Goal: Obtain resource: Obtain resource

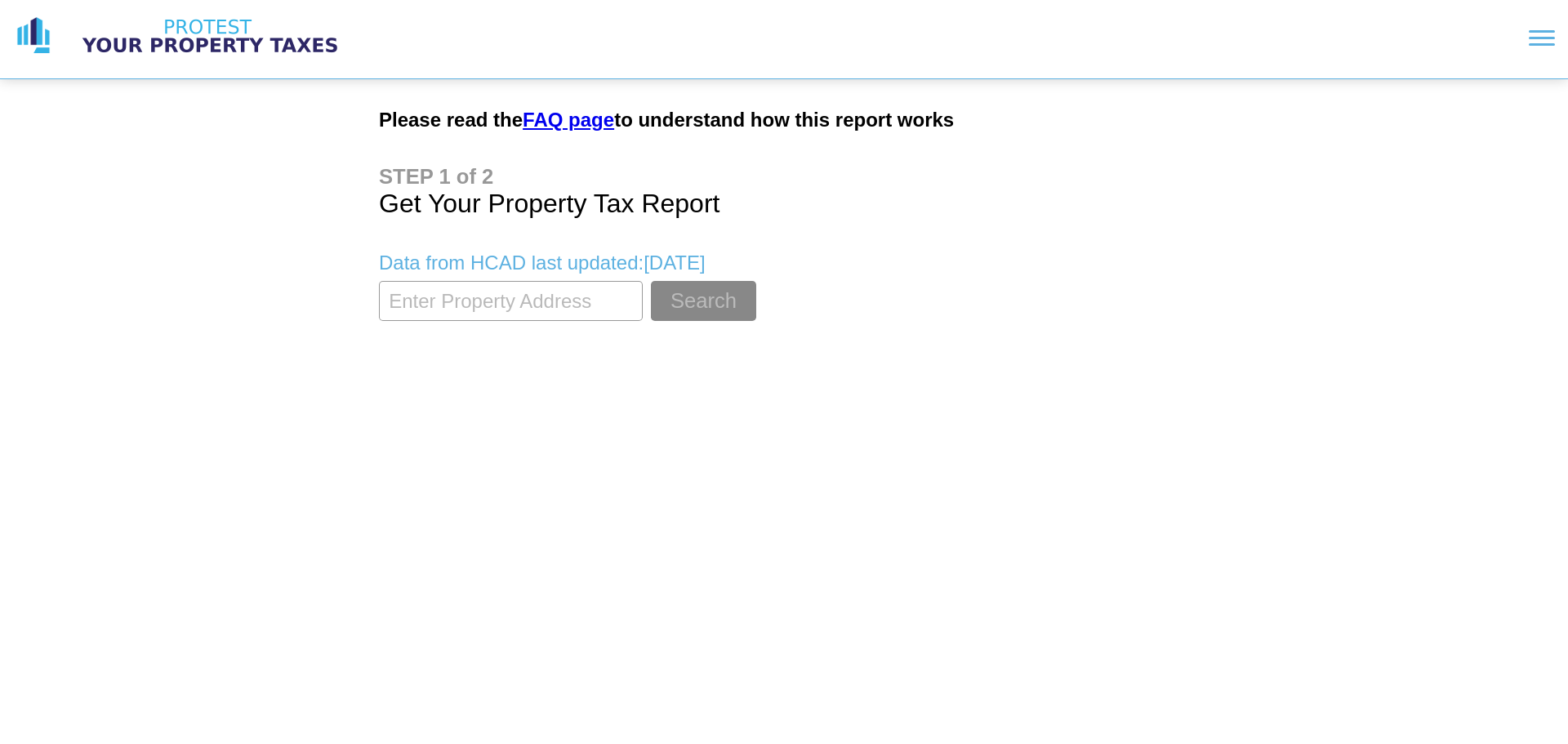
click at [501, 298] on input "textbox" at bounding box center [510, 301] width 264 height 40
click at [676, 314] on button "Search" at bounding box center [704, 301] width 105 height 40
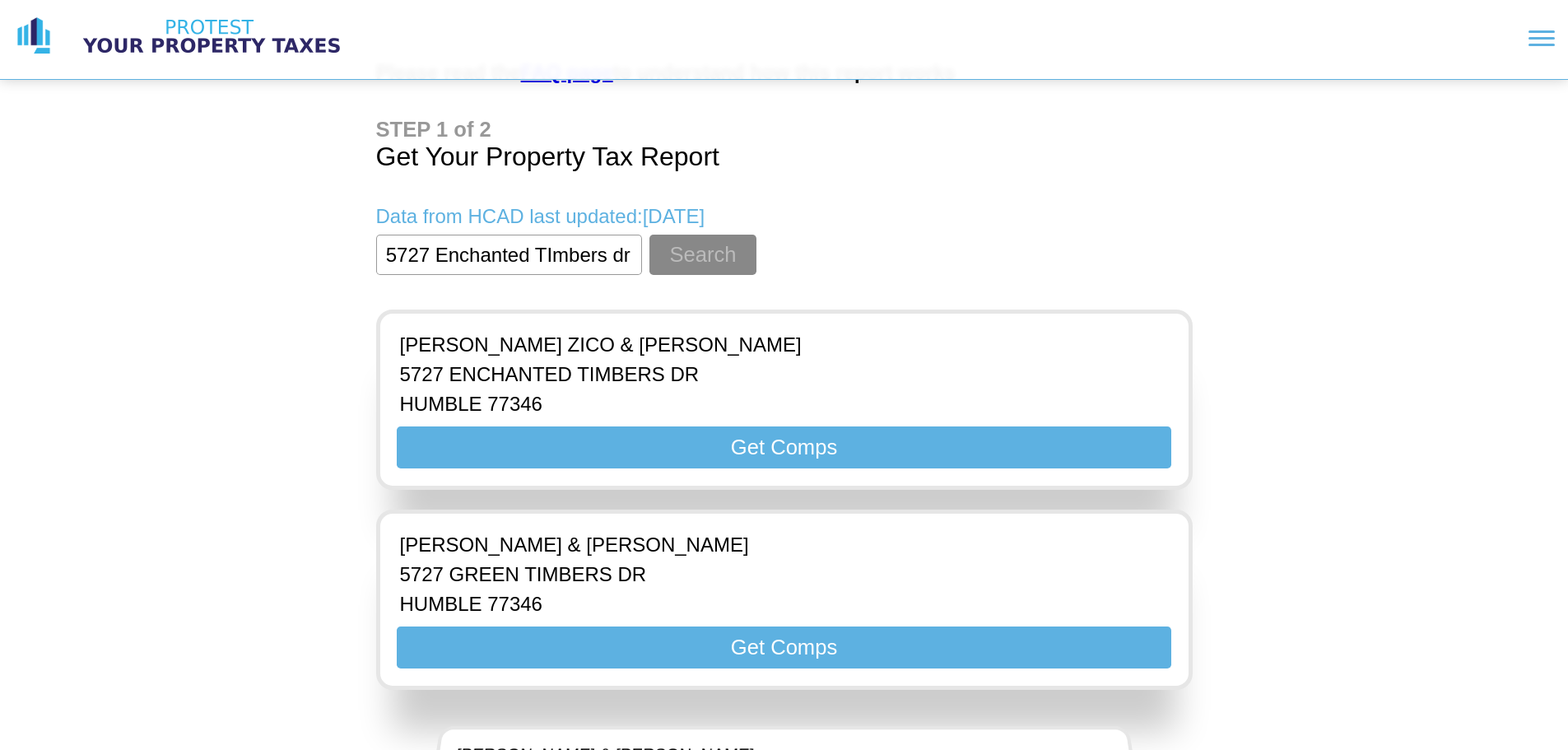
scroll to position [164, 0]
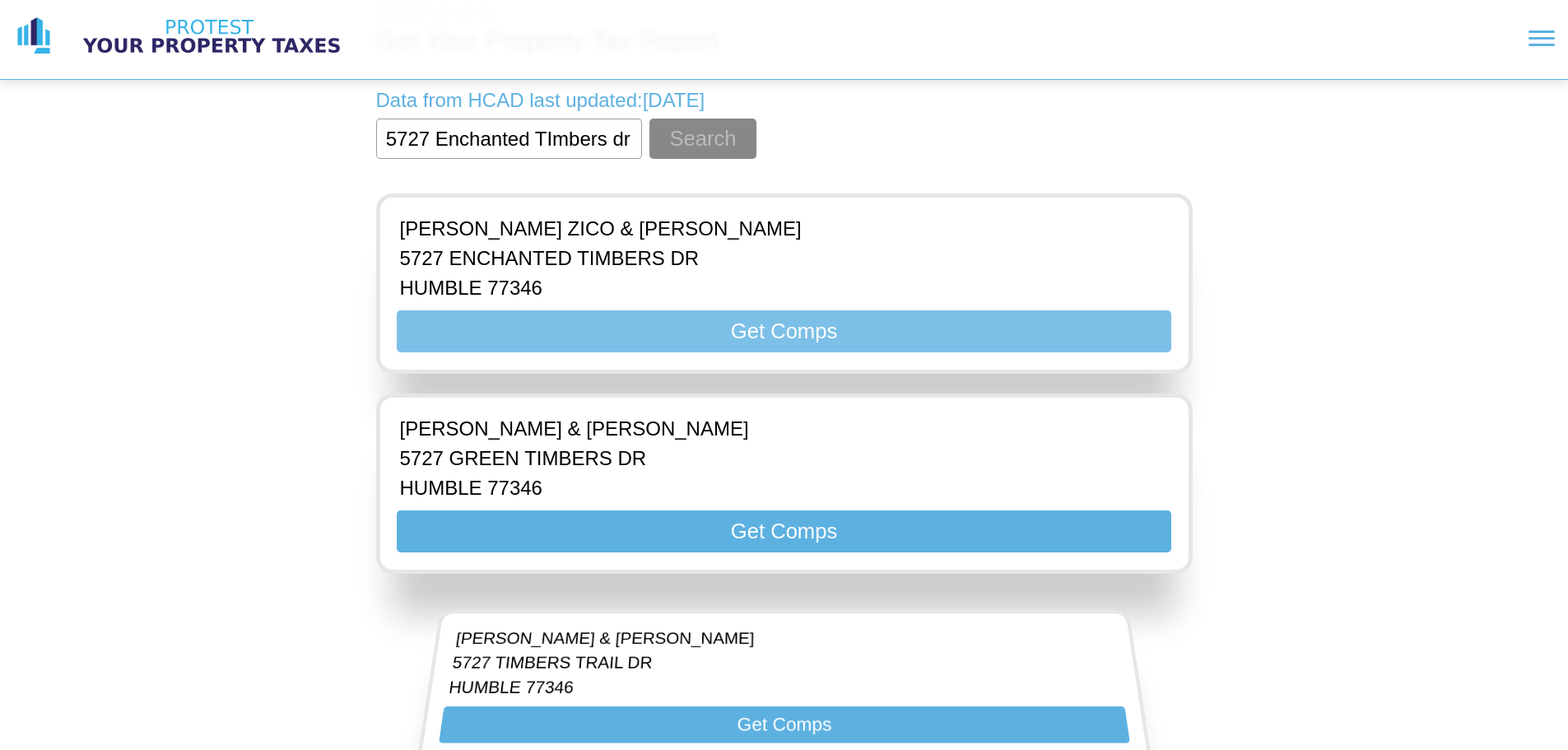
click at [789, 338] on button "Get Comps" at bounding box center [784, 331] width 774 height 42
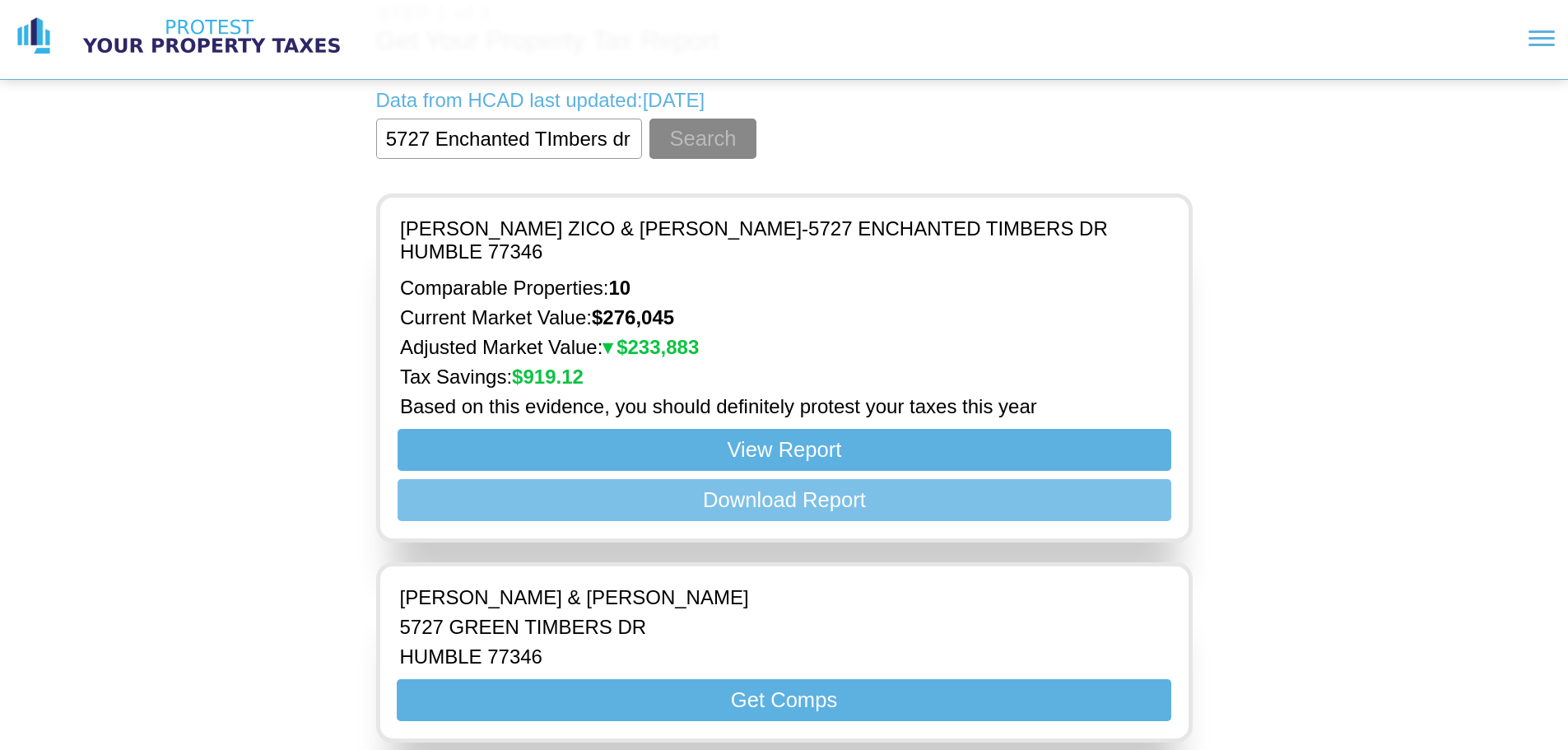
click at [763, 490] on button "Download Report" at bounding box center [784, 500] width 774 height 42
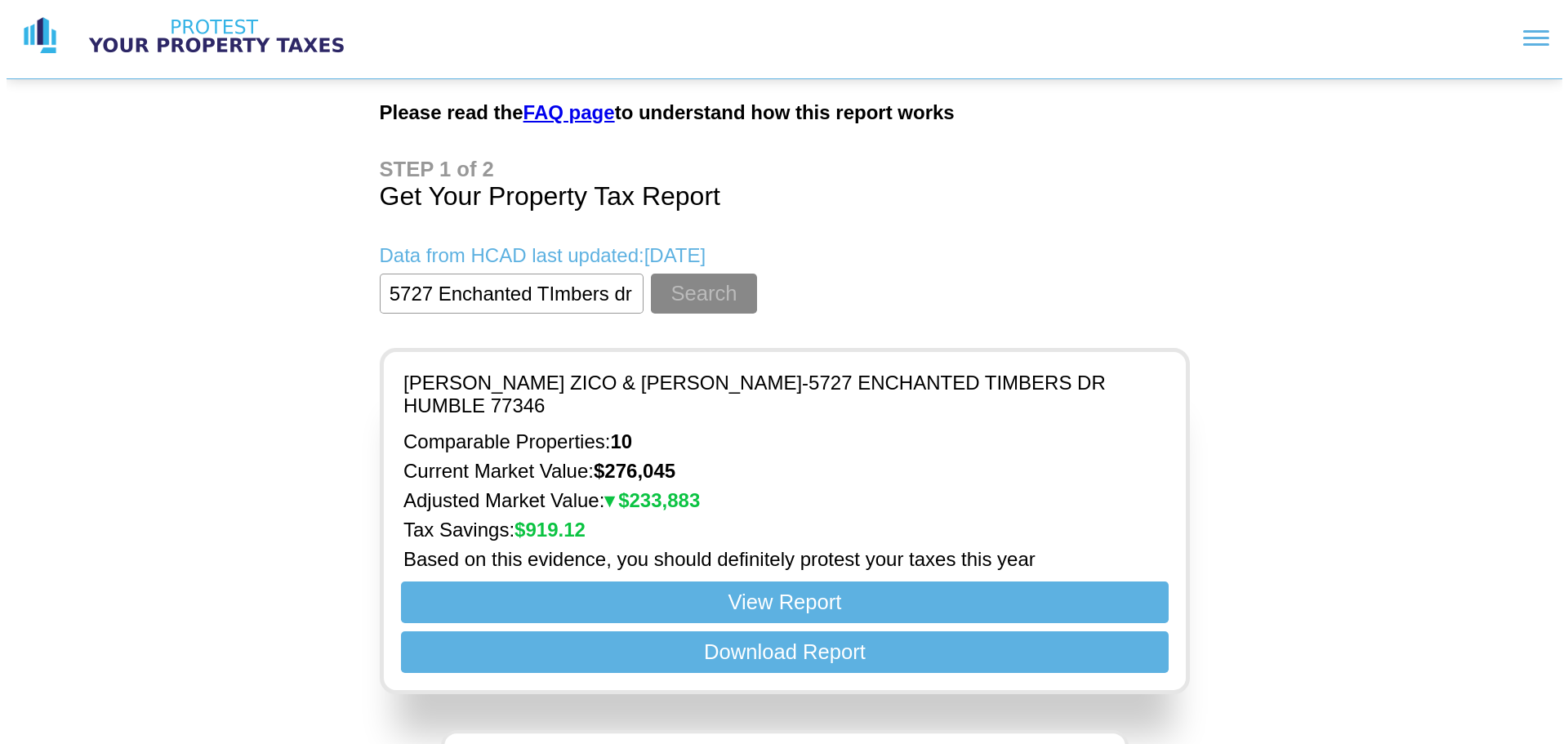
scroll to position [0, 0]
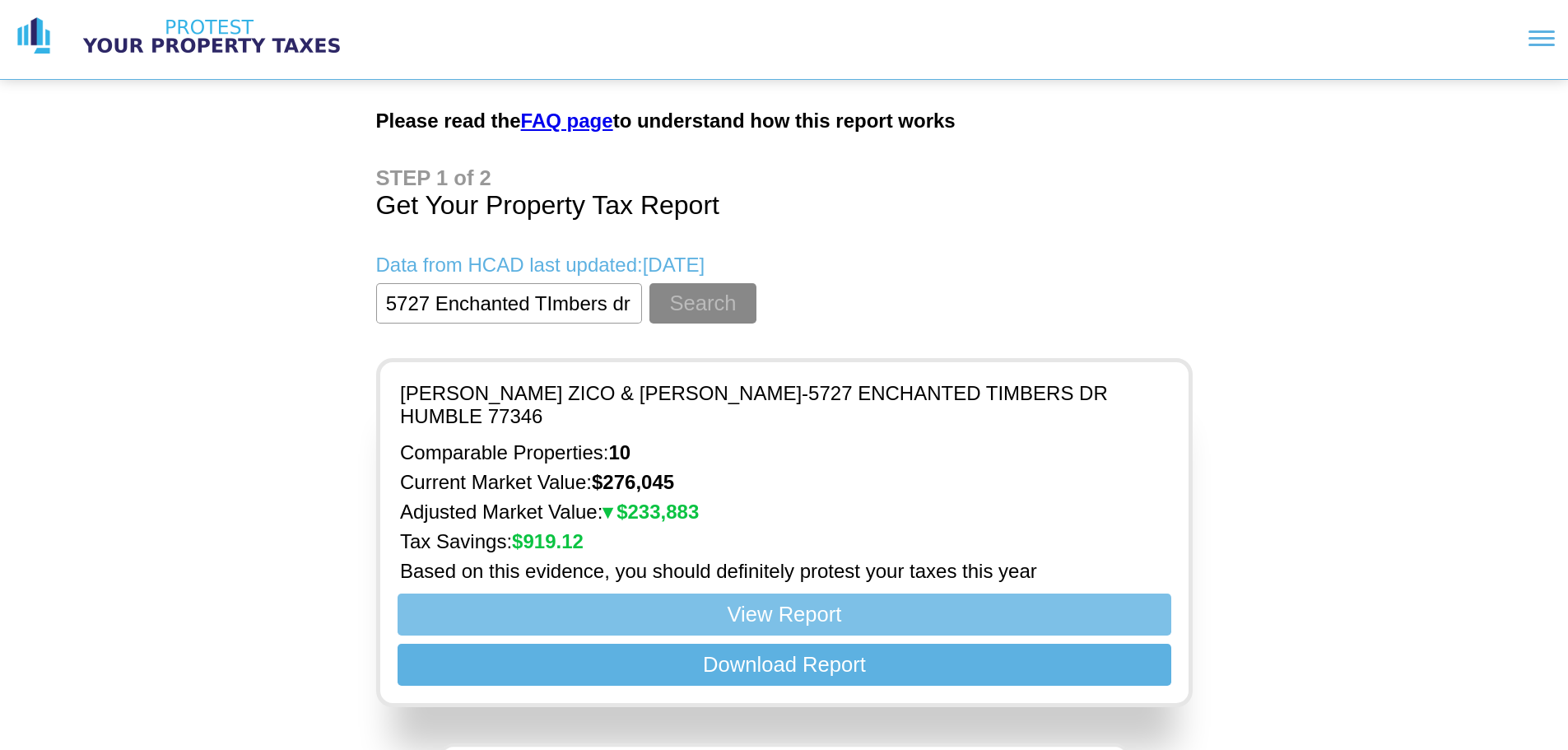
click at [698, 593] on button "View Report" at bounding box center [784, 614] width 774 height 42
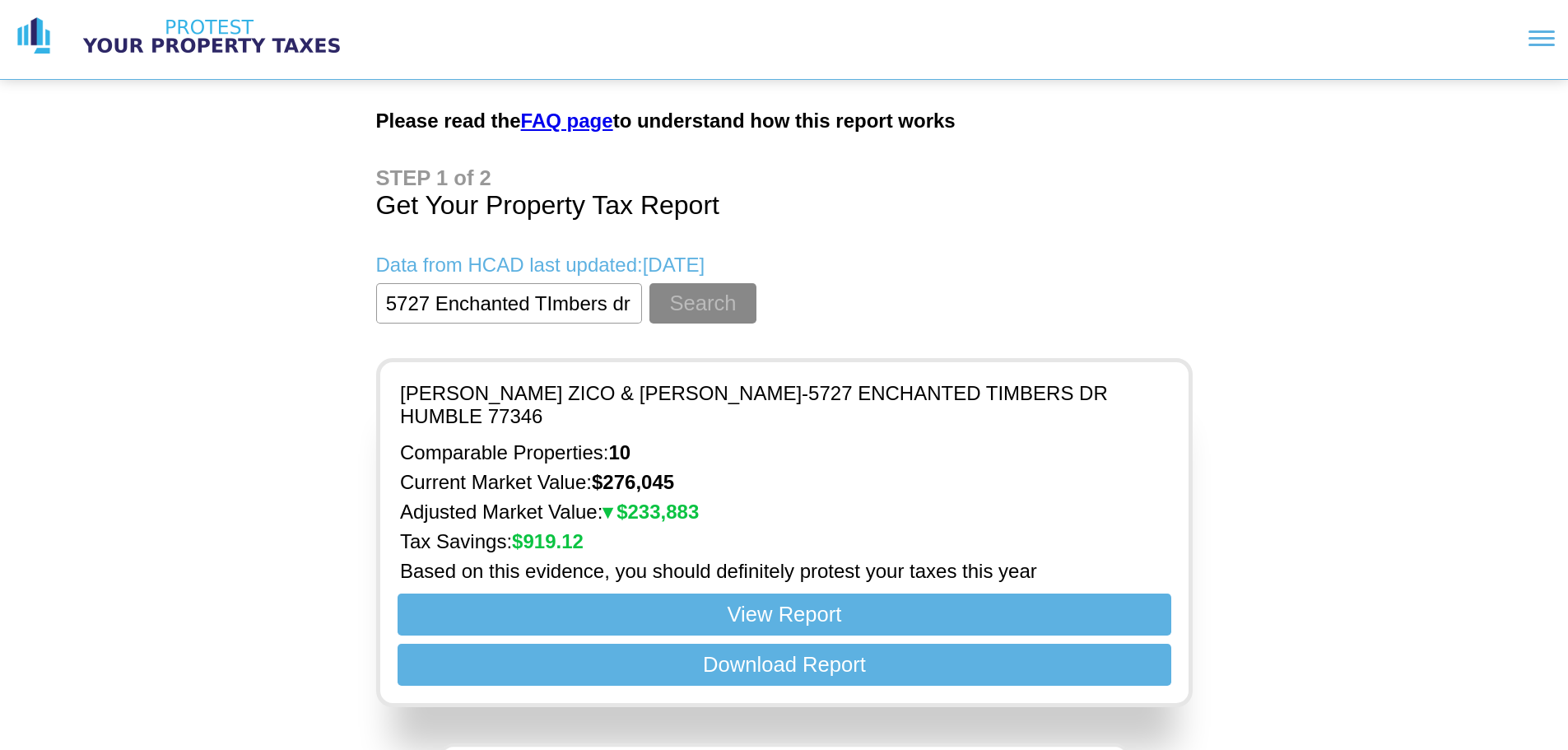
click at [433, 314] on input "textbox" at bounding box center [508, 303] width 266 height 41
click at [432, 314] on input "textbox" at bounding box center [508, 303] width 266 height 41
paste input "1084950000012"
type input "1084950000012"
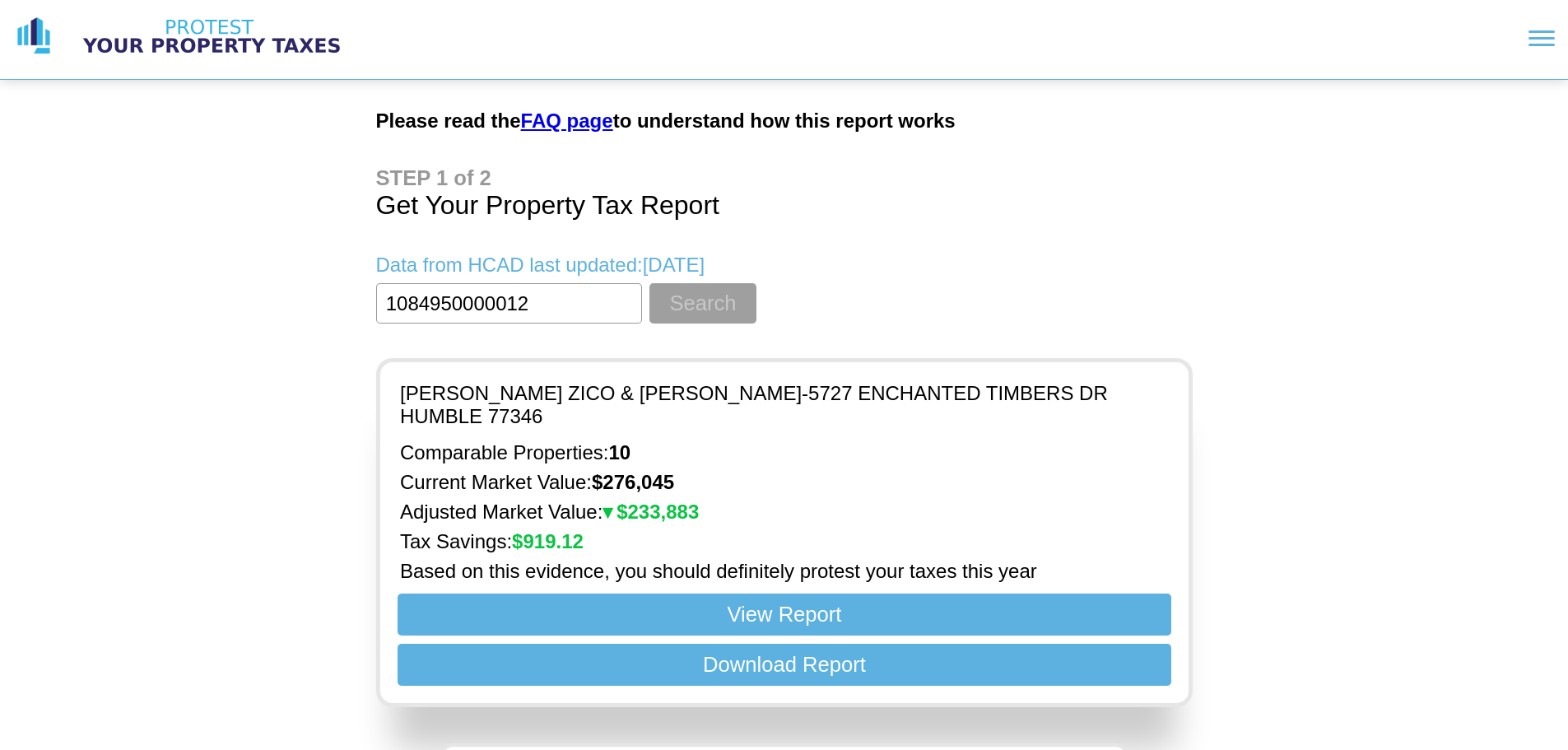
click at [718, 303] on button "Search" at bounding box center [702, 303] width 106 height 41
